Goal: Task Accomplishment & Management: Manage account settings

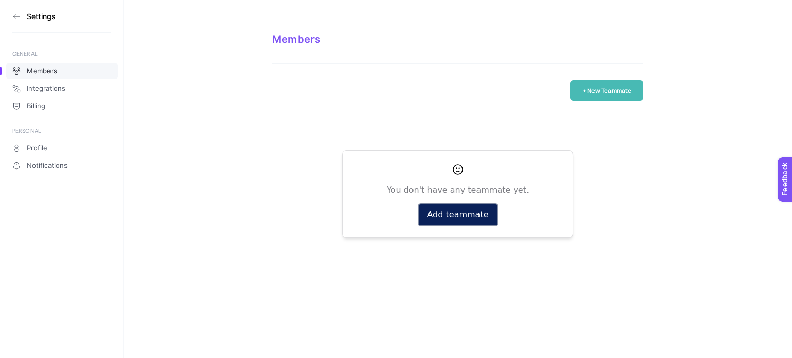
click at [435, 216] on button "Add teammate" at bounding box center [458, 215] width 78 height 21
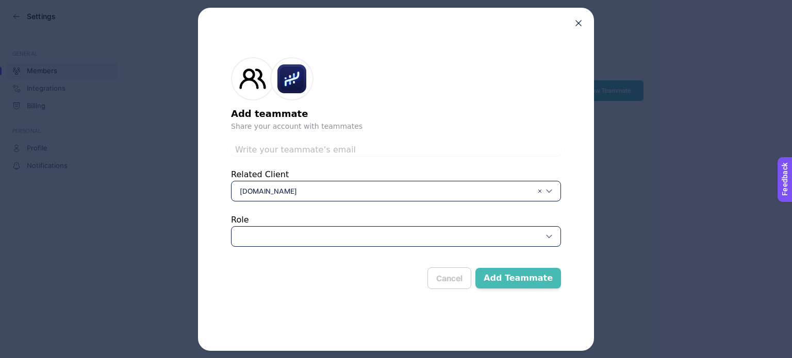
click at [339, 230] on div at bounding box center [396, 236] width 330 height 21
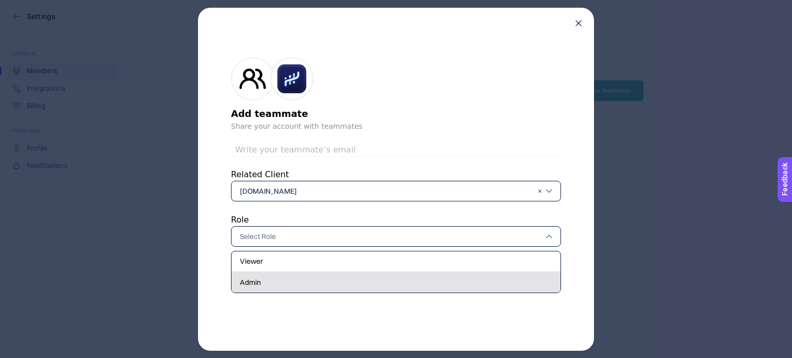
click at [267, 282] on div "Admin" at bounding box center [396, 282] width 329 height 21
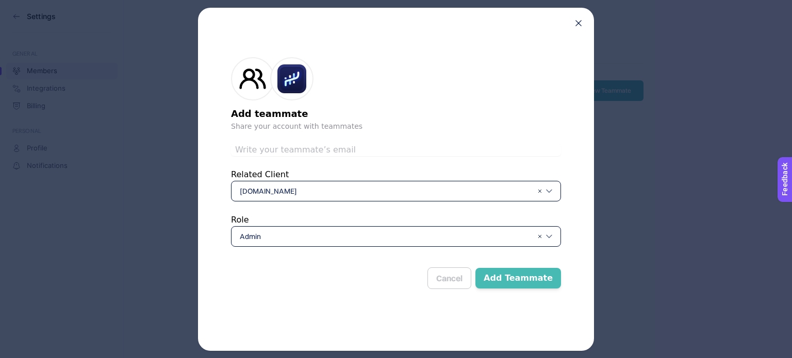
click at [495, 280] on button "Add Teammate" at bounding box center [518, 278] width 86 height 21
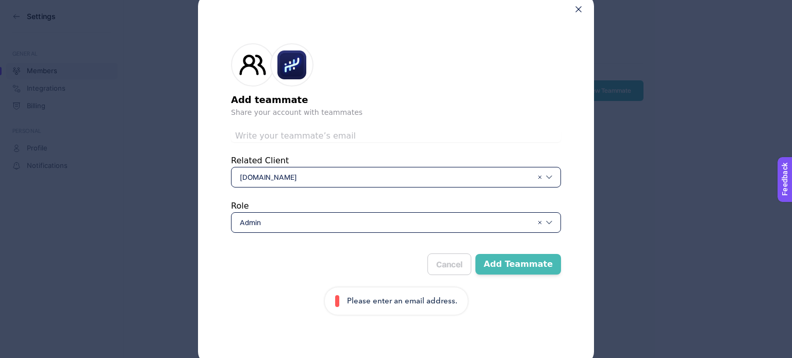
click at [377, 301] on p "Please enter an email address." at bounding box center [402, 301] width 110 height 12
click at [382, 304] on p "Please enter an email address." at bounding box center [402, 301] width 110 height 12
click at [293, 140] on input "text" at bounding box center [396, 136] width 330 height 12
paste input "[EMAIL_ADDRESS][DOMAIN_NAME]"
type input "[EMAIL_ADDRESS][DOMAIN_NAME]"
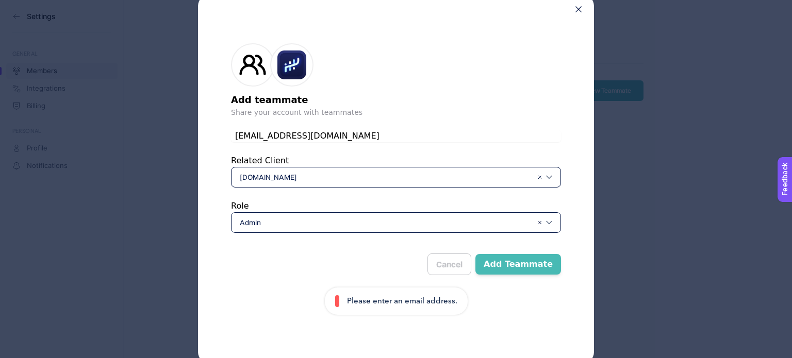
click at [522, 268] on button "Add Teammate" at bounding box center [518, 264] width 86 height 21
click at [524, 262] on button "Add Teammate" at bounding box center [518, 264] width 86 height 21
click at [579, 11] on icon at bounding box center [578, 9] width 6 height 6
